Goal: Transaction & Acquisition: Purchase product/service

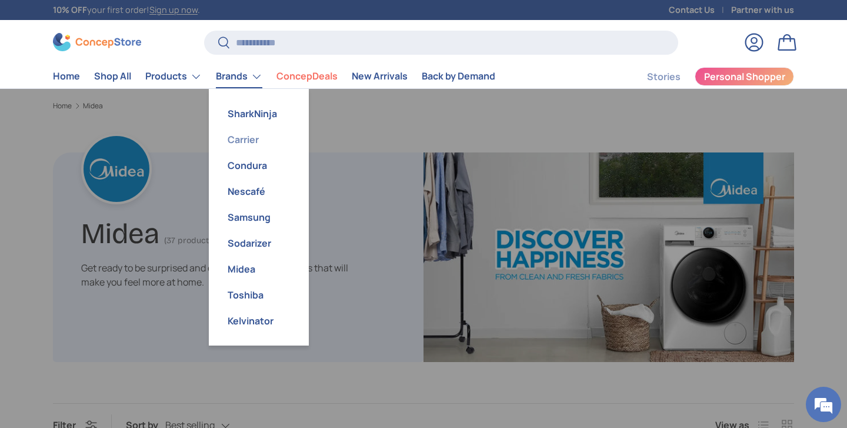
click at [251, 142] on link "Carrier" at bounding box center [259, 139] width 86 height 26
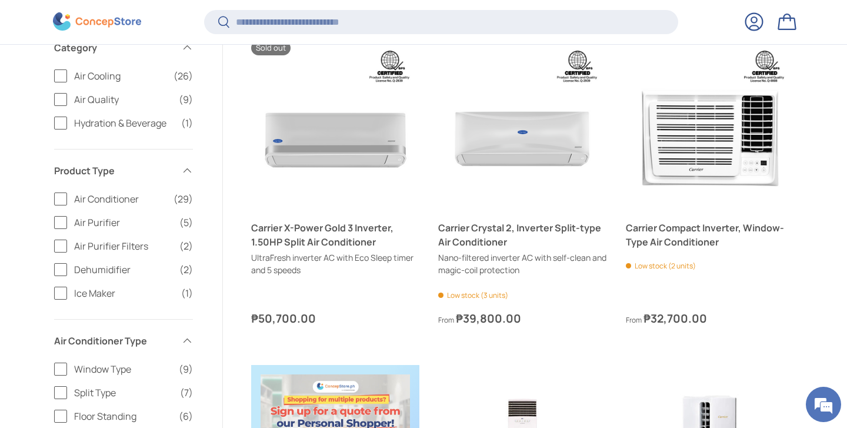
click at [63, 199] on label "Air Conditioner (29)" at bounding box center [123, 199] width 139 height 14
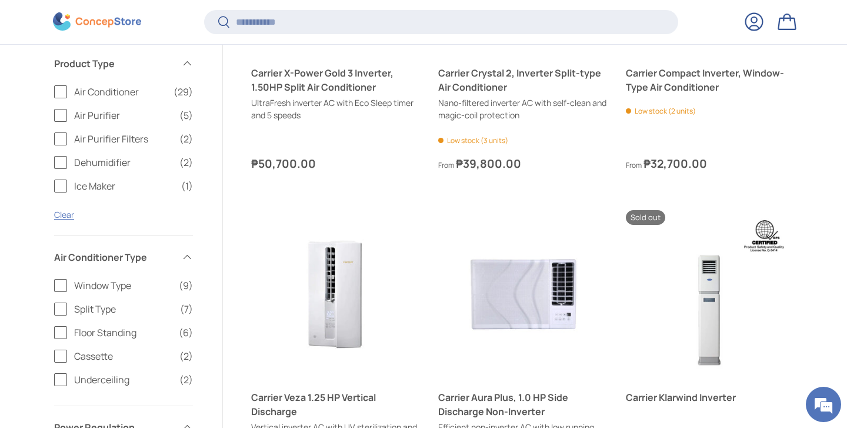
scroll to position [581, 0]
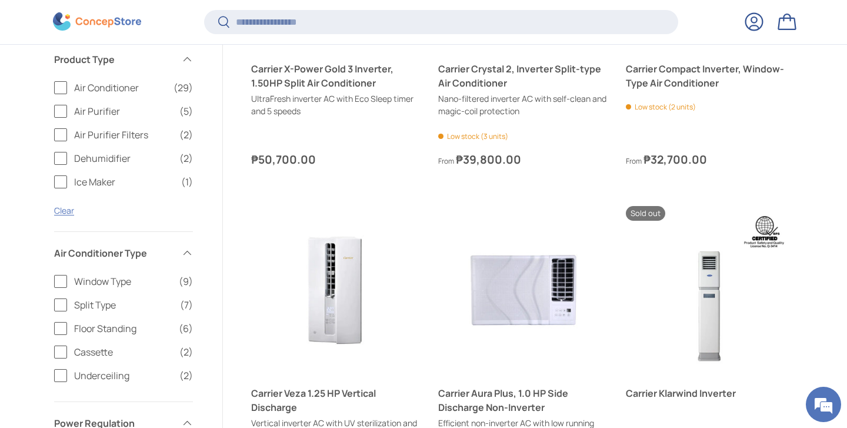
click at [59, 305] on label "Split Type (7)" at bounding box center [123, 305] width 139 height 14
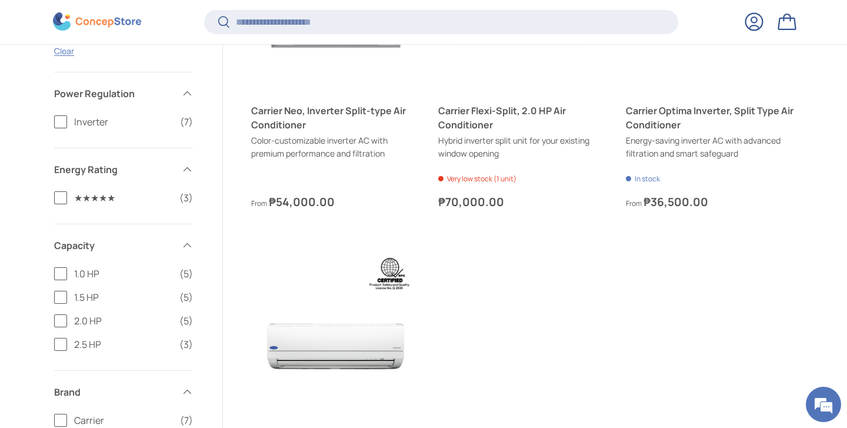
scroll to position [867, 0]
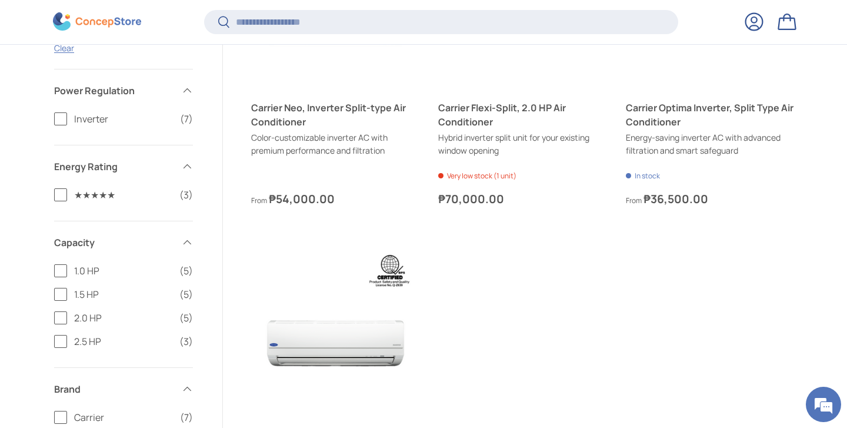
click at [59, 342] on label "2.5 HP (3)" at bounding box center [123, 341] width 139 height 14
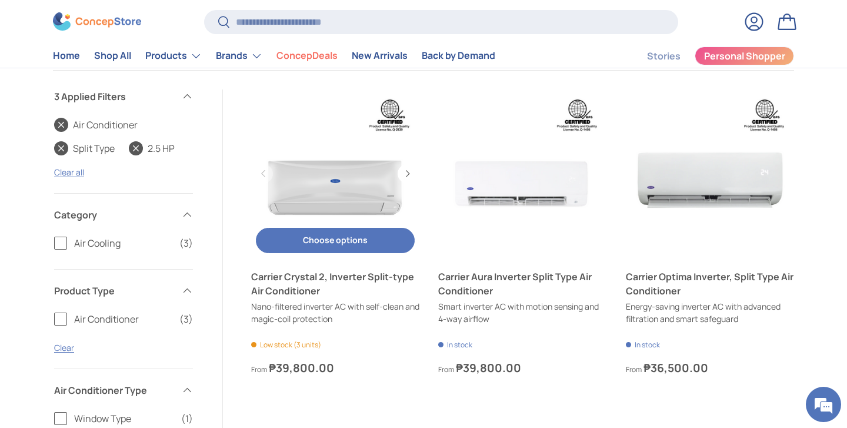
scroll to position [368, 0]
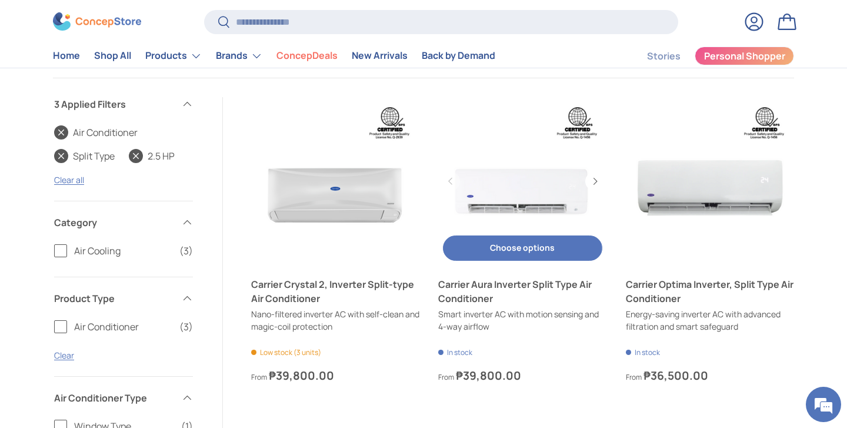
click at [570, 194] on link "Carrier Aura Inverter Split Type Air Conditioner" at bounding box center [522, 181] width 168 height 168
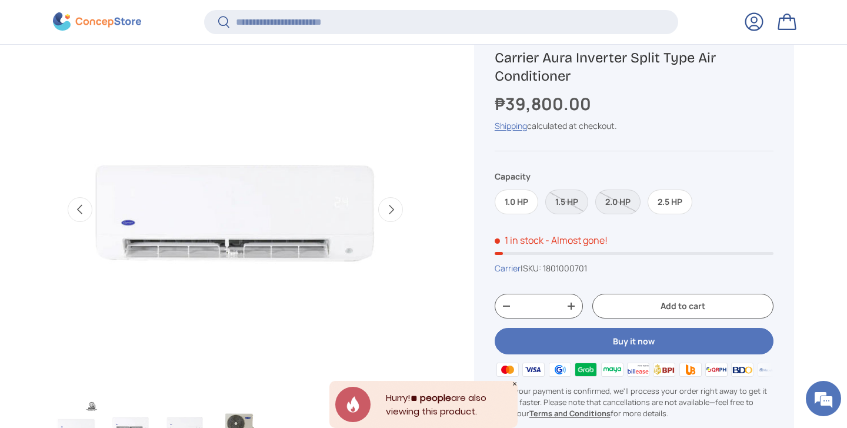
scroll to position [477, 0]
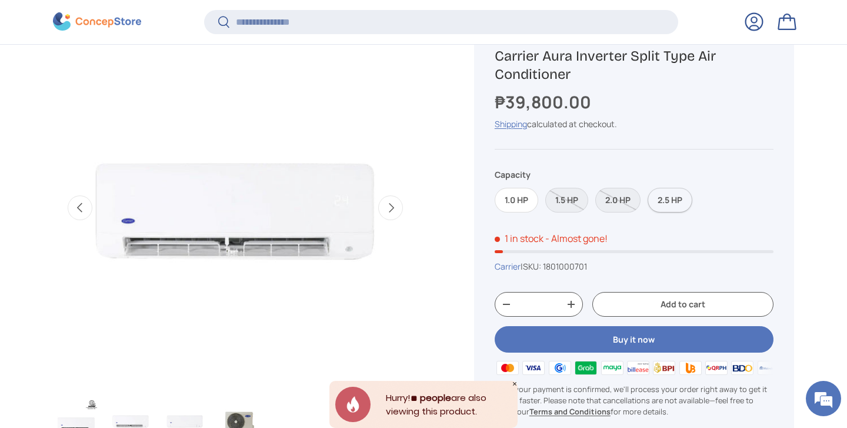
click at [678, 199] on label "2.5 HP" at bounding box center [670, 200] width 45 height 25
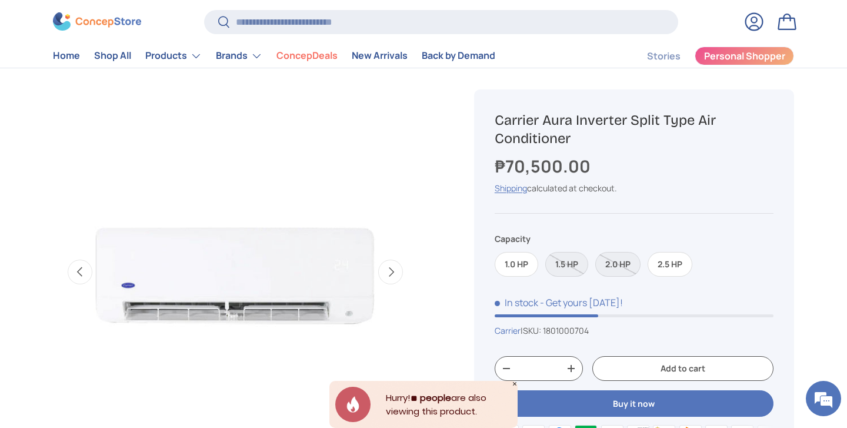
scroll to position [407, 0]
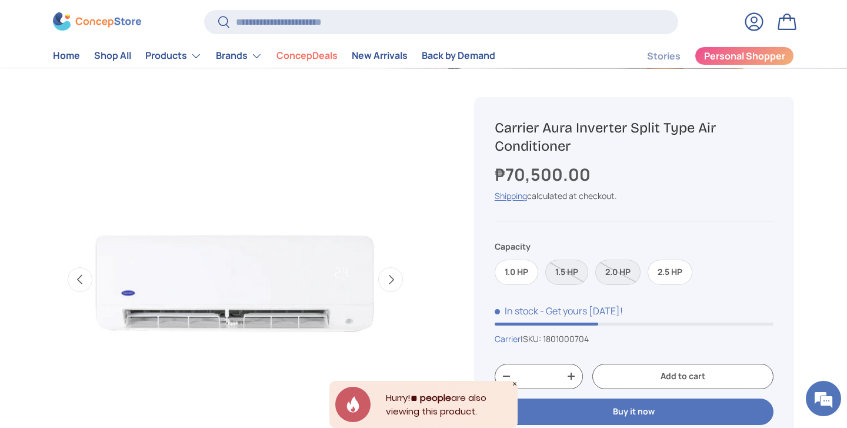
drag, startPoint x: 570, startPoint y: 145, endPoint x: 498, endPoint y: 130, distance: 74.0
click at [498, 130] on h1 "Carrier Aura Inverter Split Type Air Conditioner" at bounding box center [634, 137] width 279 height 36
copy h1 "Carrier Aura Inverter Split Type Air Conditioner"
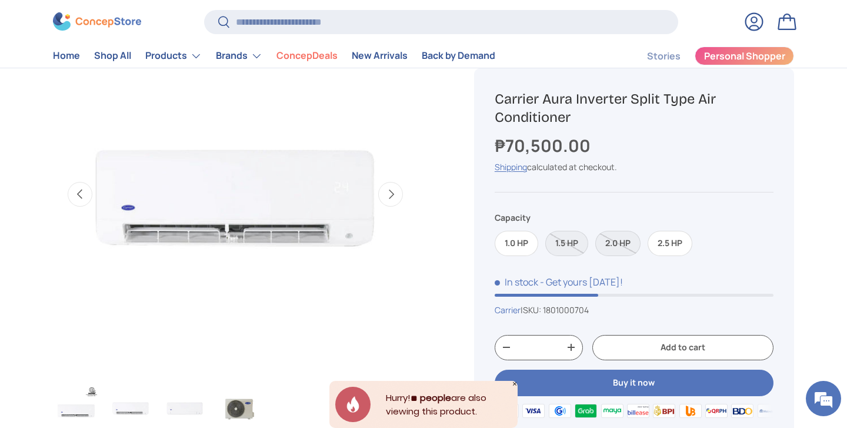
scroll to position [464, 0]
